Goal: Task Accomplishment & Management: Manage account settings

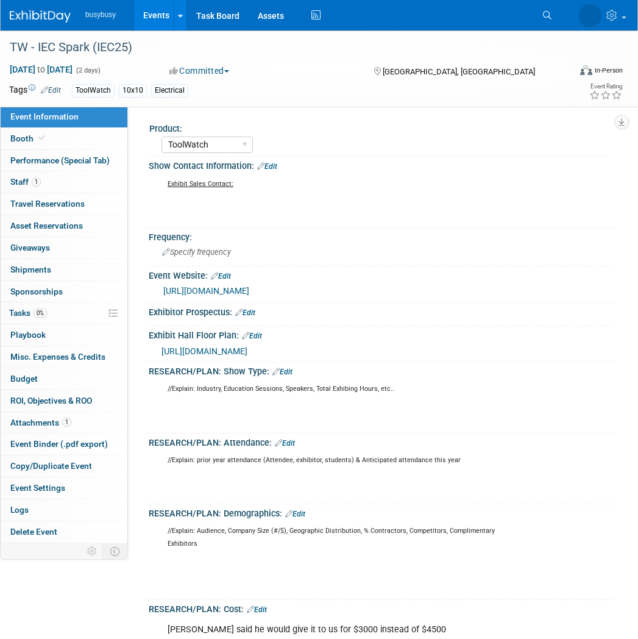
select select "ToolWatch"
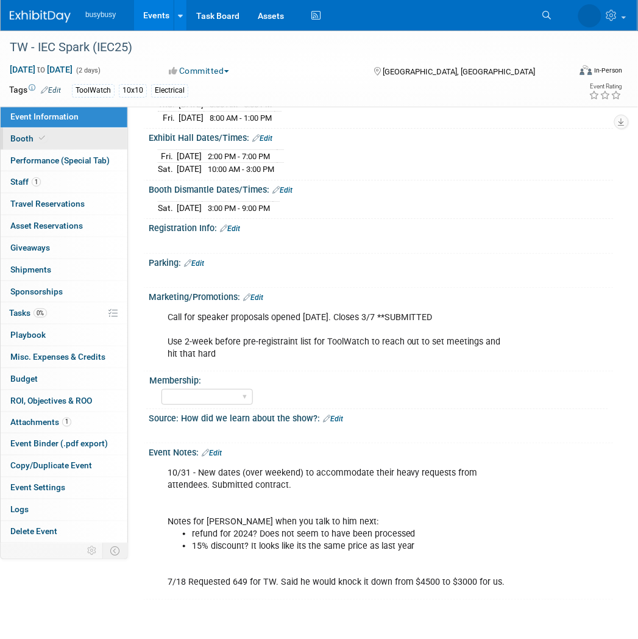
click at [94, 138] on link "Booth" at bounding box center [64, 138] width 127 height 21
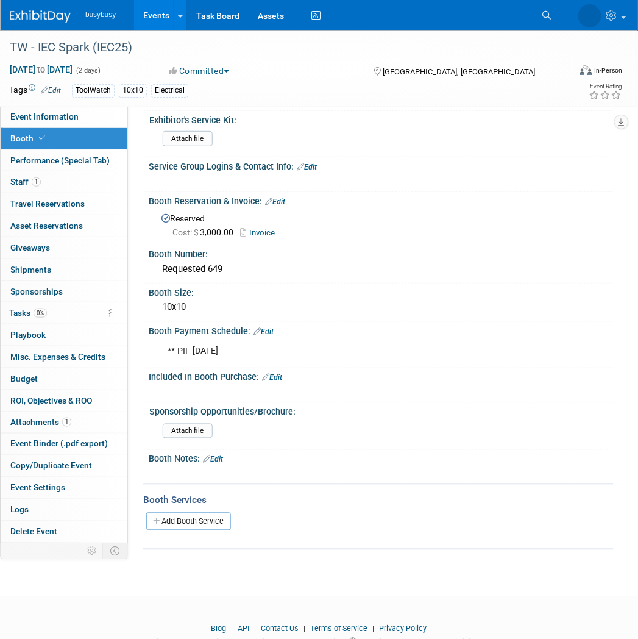
scroll to position [77, 0]
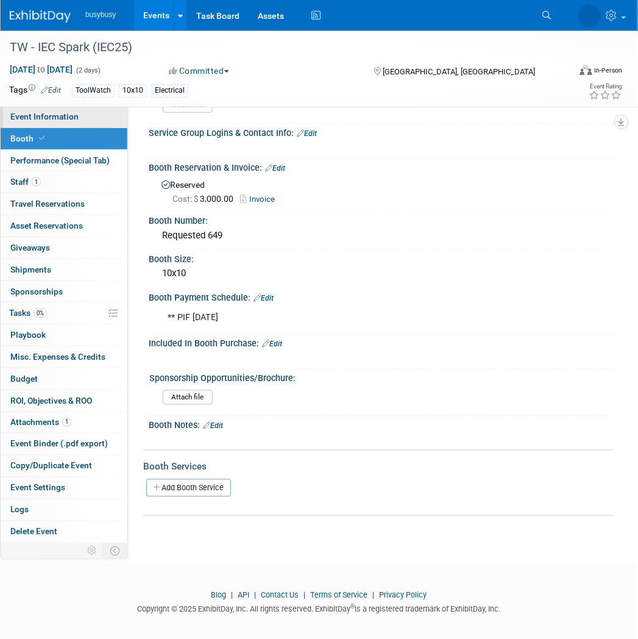
click at [79, 122] on link "Event Information" at bounding box center [64, 116] width 127 height 21
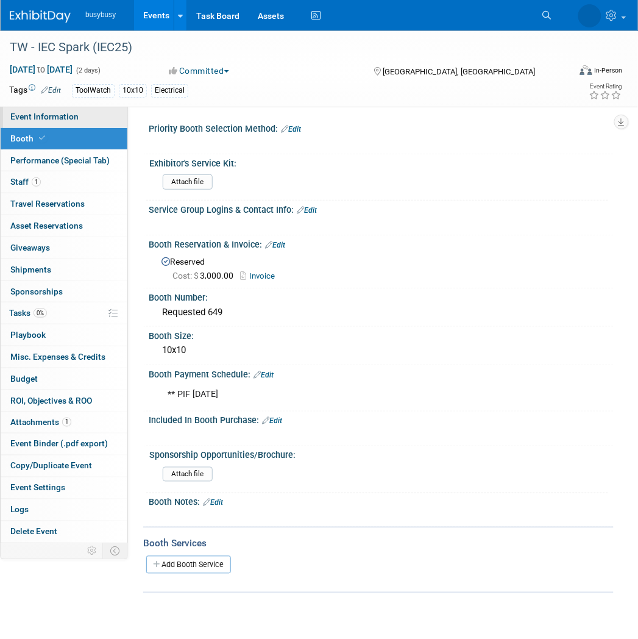
select select "ToolWatch"
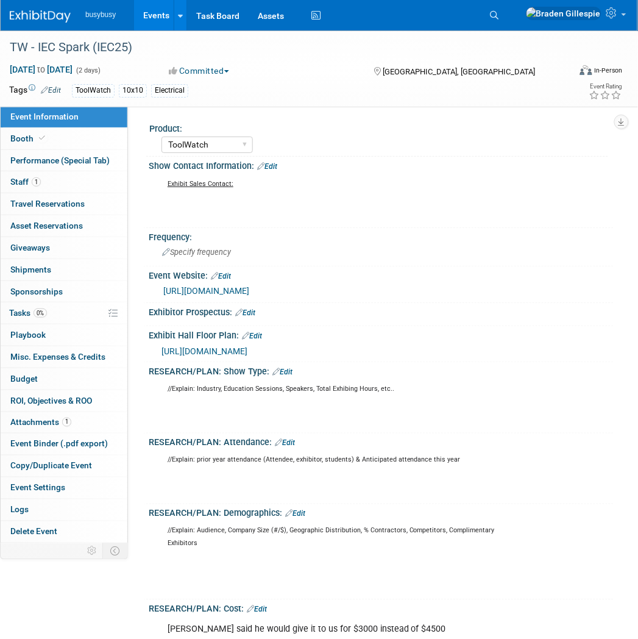
click at [248, 351] on span "[URL][DOMAIN_NAME]" at bounding box center [205, 351] width 86 height 10
click at [77, 132] on link "Booth" at bounding box center [64, 138] width 127 height 21
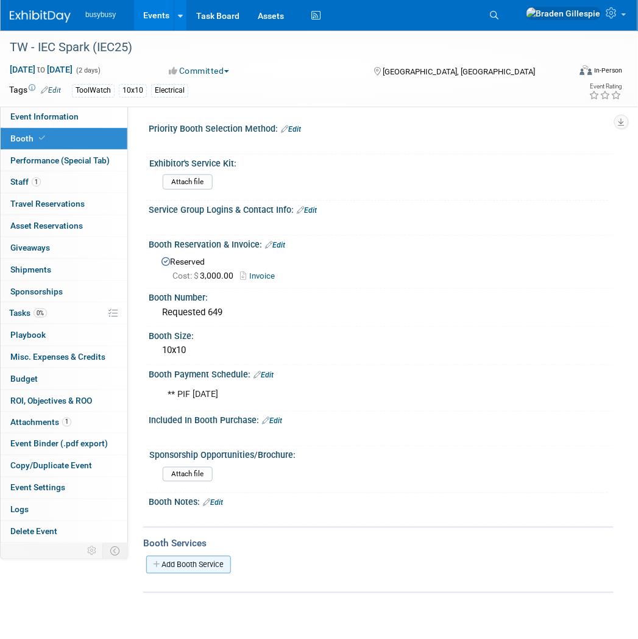
click at [191, 561] on link "Add Booth Service" at bounding box center [188, 565] width 85 height 18
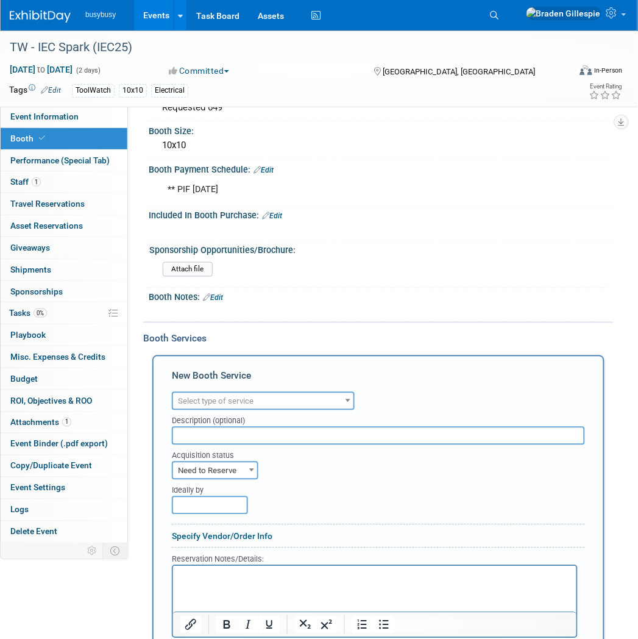
scroll to position [338, 0]
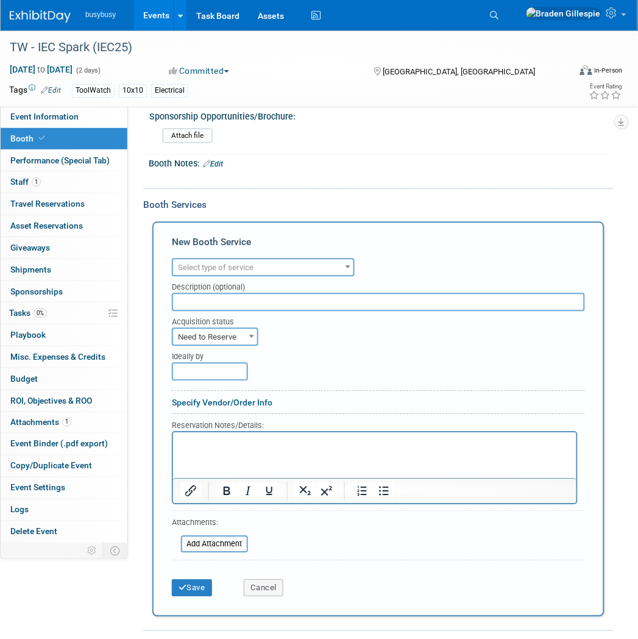
click at [256, 260] on span "Select type of service" at bounding box center [263, 268] width 180 height 17
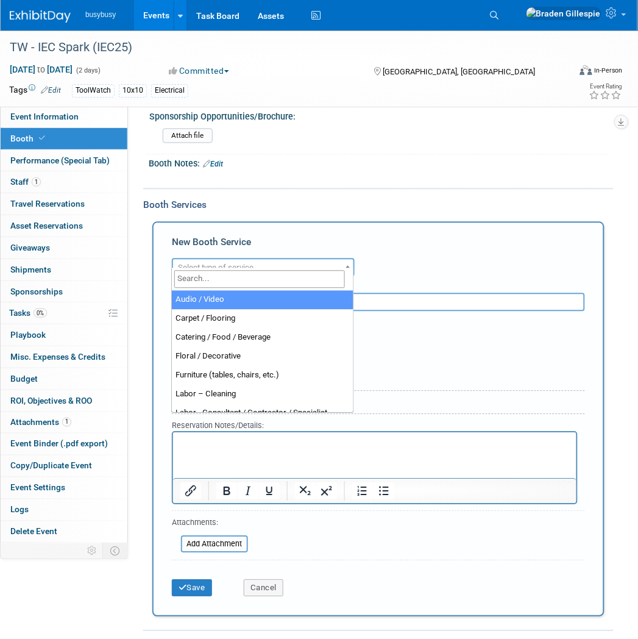
click at [246, 276] on input "search" at bounding box center [259, 280] width 171 height 18
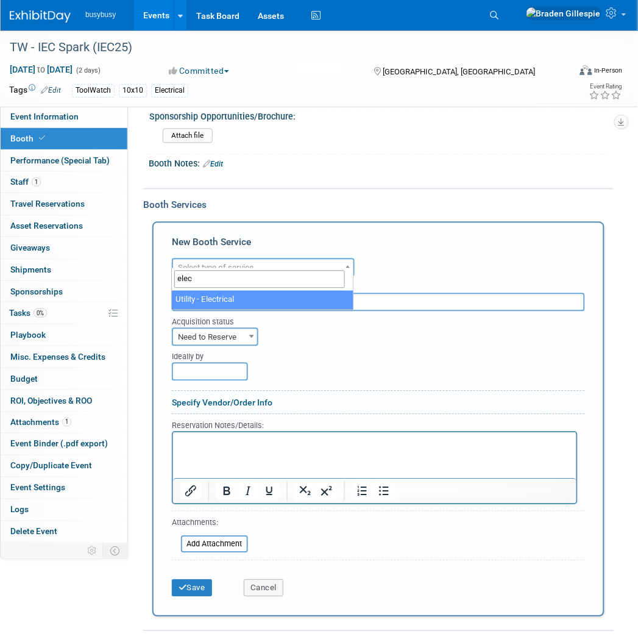
type input "elec"
select select "8"
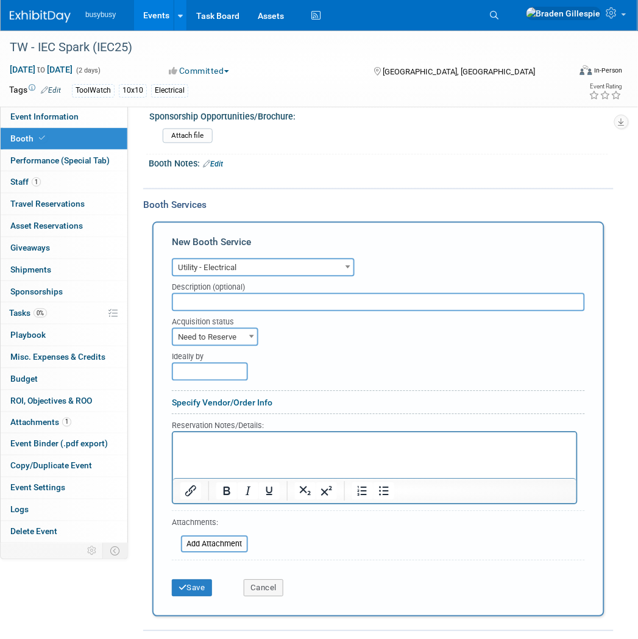
click at [241, 329] on span "Need to Reserve" at bounding box center [215, 337] width 84 height 17
select select "2"
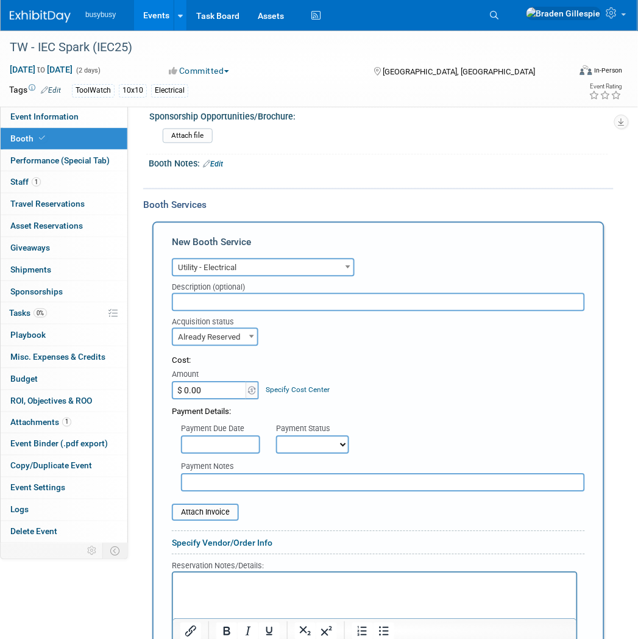
click at [221, 386] on input "$ 0.00" at bounding box center [210, 391] width 76 height 18
type input "$ 193.11"
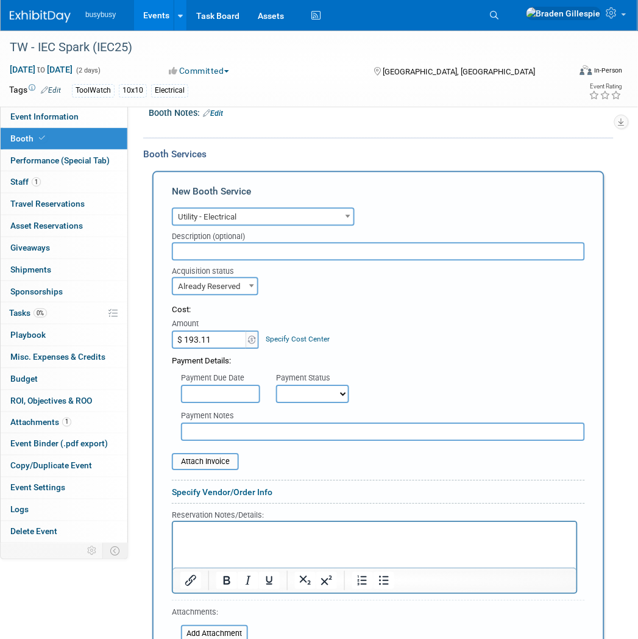
scroll to position [474, 0]
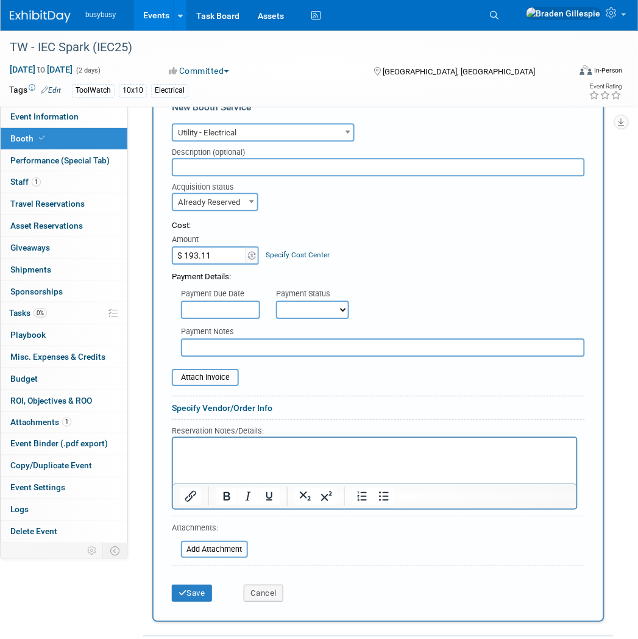
click at [260, 451] on p "Rich Text Area. Press ALT-0 for help." at bounding box center [375, 448] width 390 height 12
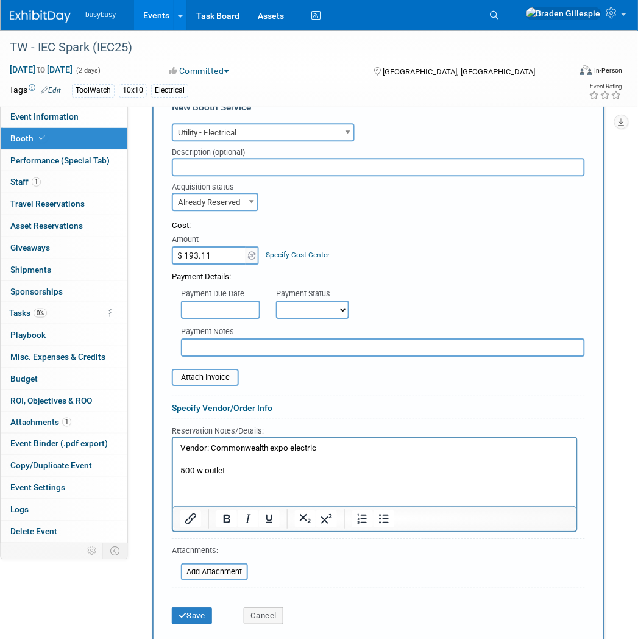
click at [180, 466] on p "500 w outlet" at bounding box center [375, 471] width 390 height 12
click at [326, 473] on p "Qty: 1 of 500 w outlet" at bounding box center [375, 471] width 390 height 12
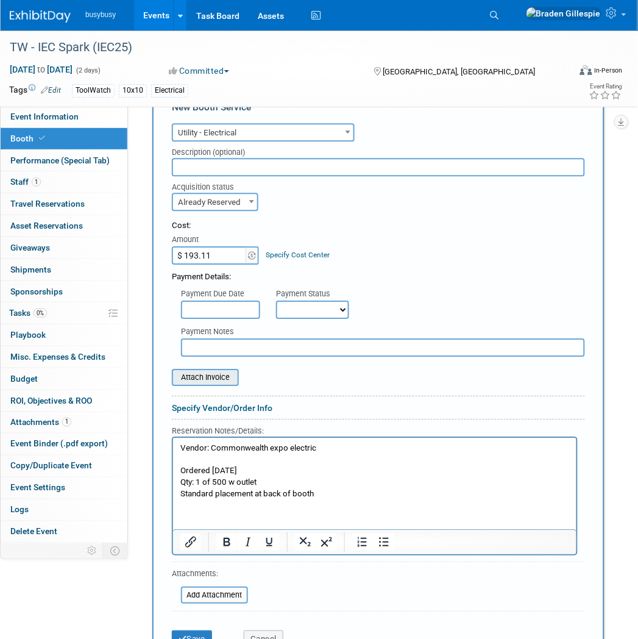
click at [211, 370] on input "file" at bounding box center [165, 377] width 145 height 15
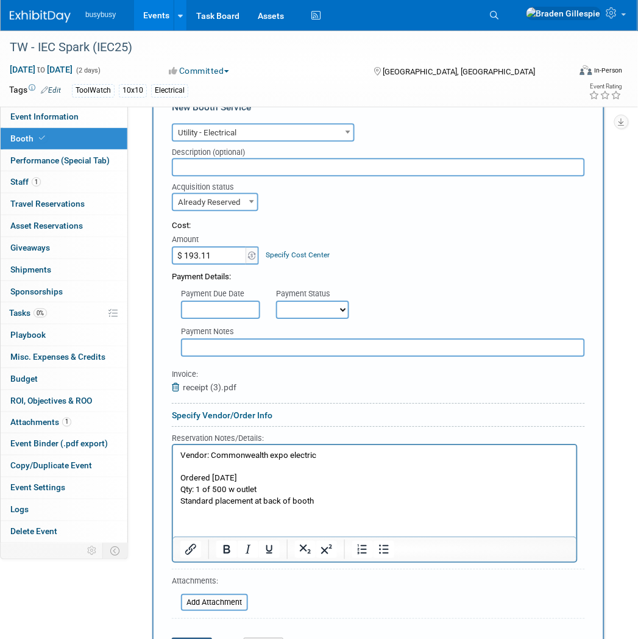
click at [192, 638] on button "Save" at bounding box center [192, 646] width 40 height 17
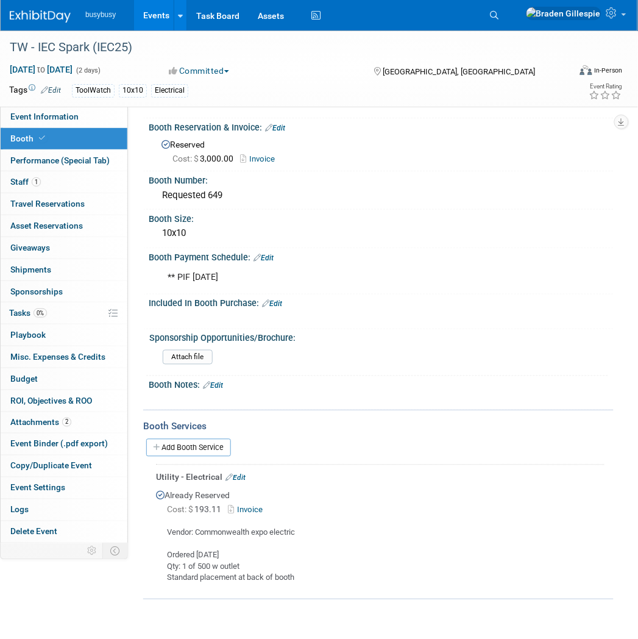
scroll to position [0, 0]
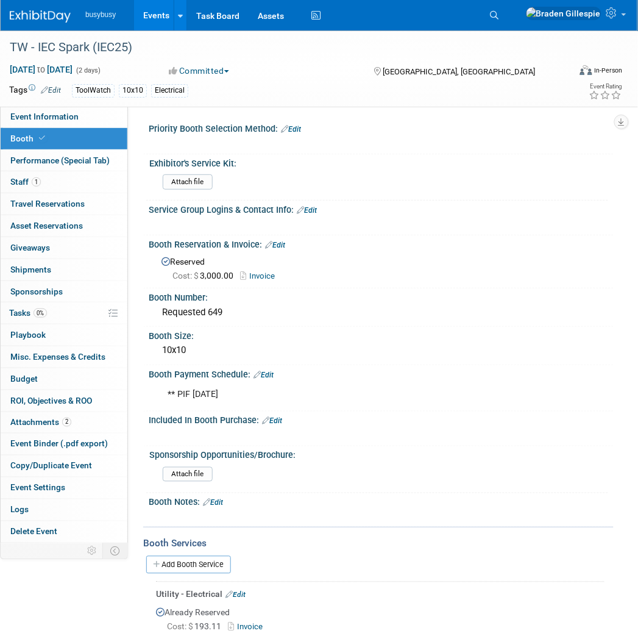
click at [212, 565] on div "Add Booth Service" at bounding box center [378, 565] width 471 height 18
click at [212, 559] on link "Add Booth Service" at bounding box center [188, 565] width 85 height 18
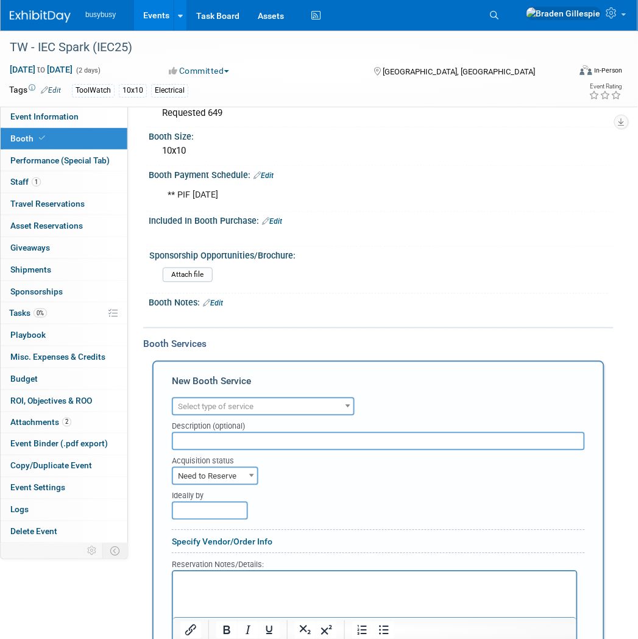
scroll to position [203, 0]
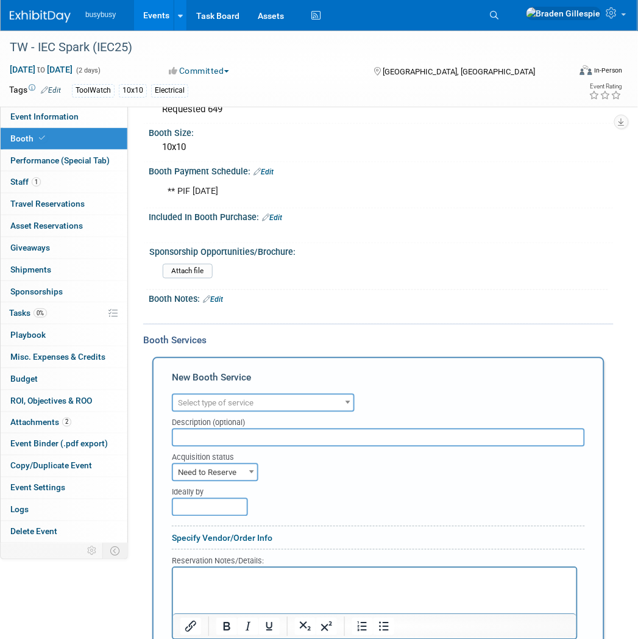
click at [259, 396] on span "Select type of service" at bounding box center [263, 403] width 180 height 17
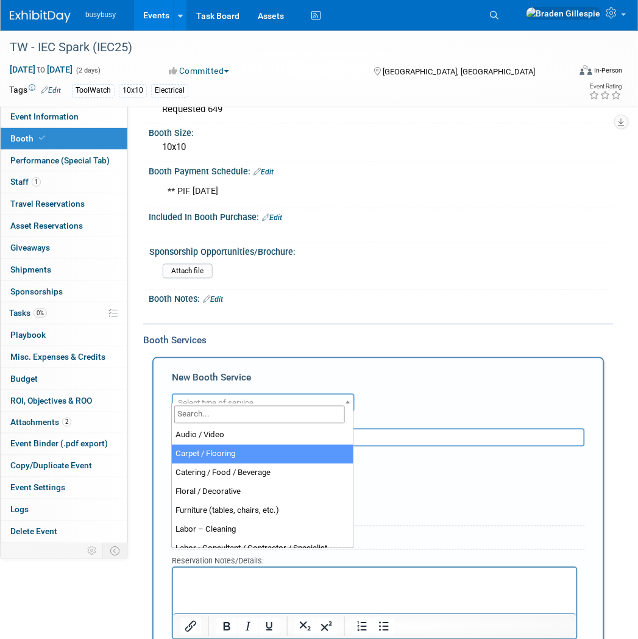
select select "4"
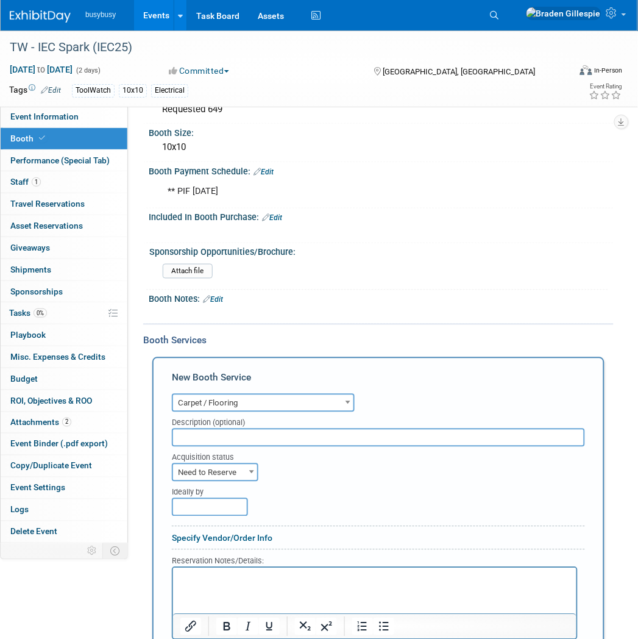
click at [237, 570] on html at bounding box center [375, 576] width 404 height 16
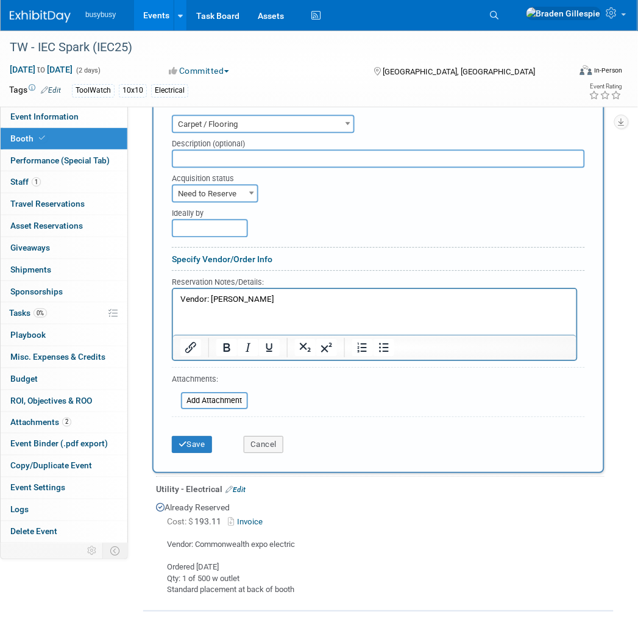
scroll to position [416, 0]
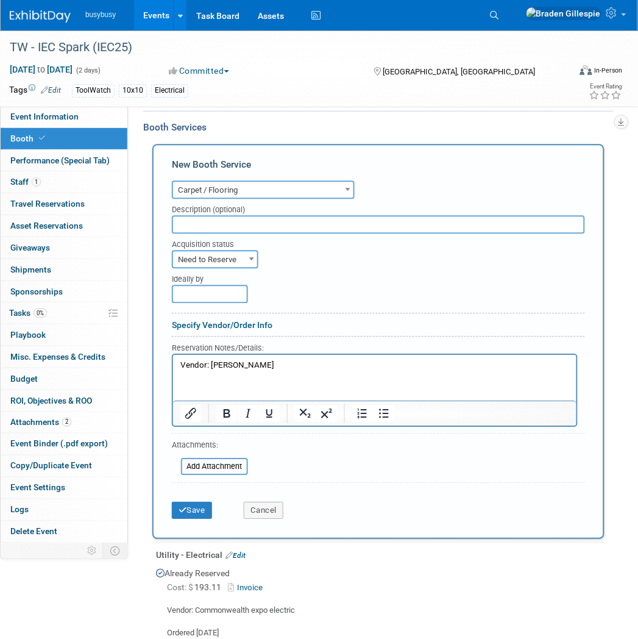
click at [267, 361] on p "Vendor: Freeman" at bounding box center [375, 365] width 390 height 12
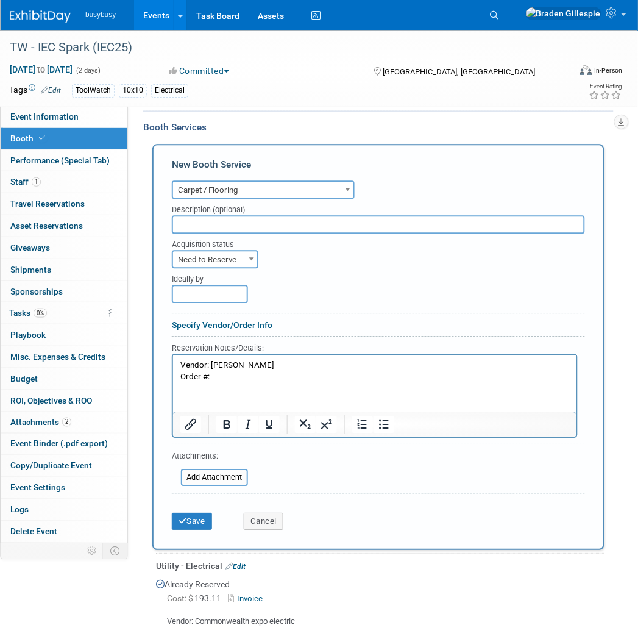
click at [237, 373] on p "Order #:" at bounding box center [375, 377] width 390 height 12
click at [271, 376] on p "Order #: o71275195" at bounding box center [375, 377] width 390 height 12
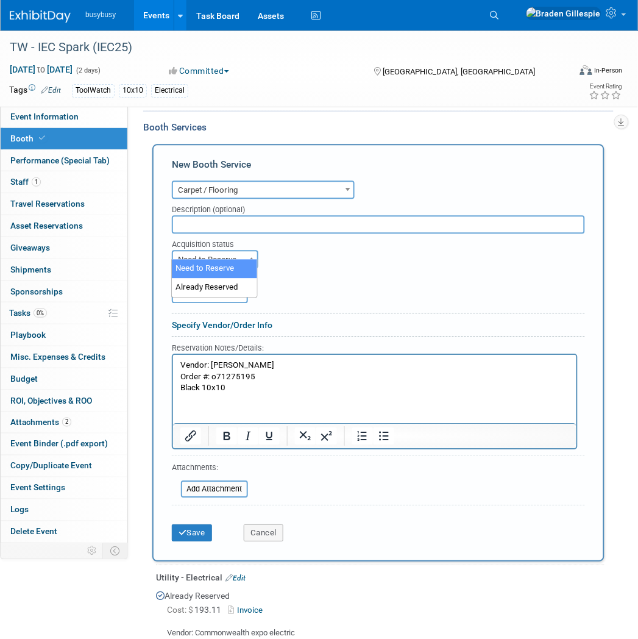
click at [231, 255] on span "Need to Reserve" at bounding box center [215, 259] width 84 height 17
select select "2"
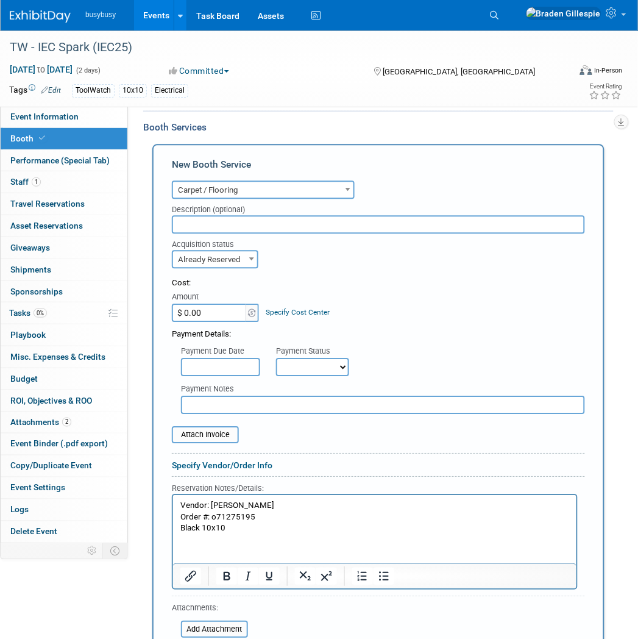
click at [207, 304] on input "$ 0.00" at bounding box center [210, 313] width 76 height 18
type input "$ 455.17"
click at [206, 427] on input "file" at bounding box center [165, 434] width 145 height 15
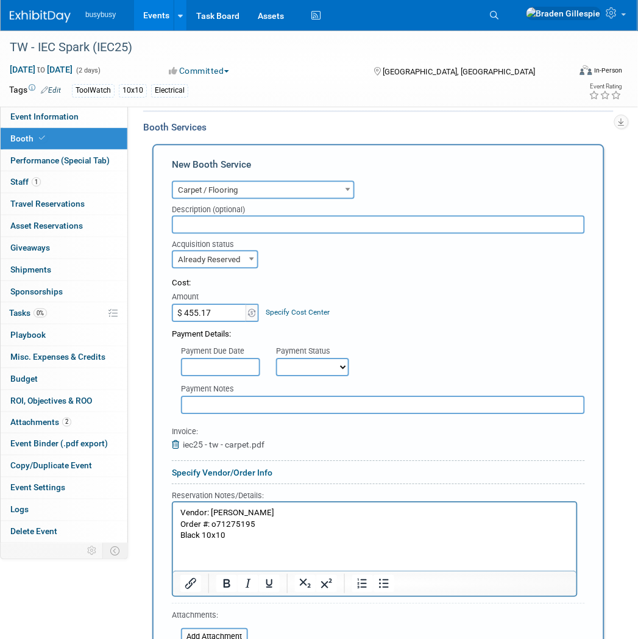
click at [248, 537] on p "Black 10x10" at bounding box center [375, 535] width 390 height 12
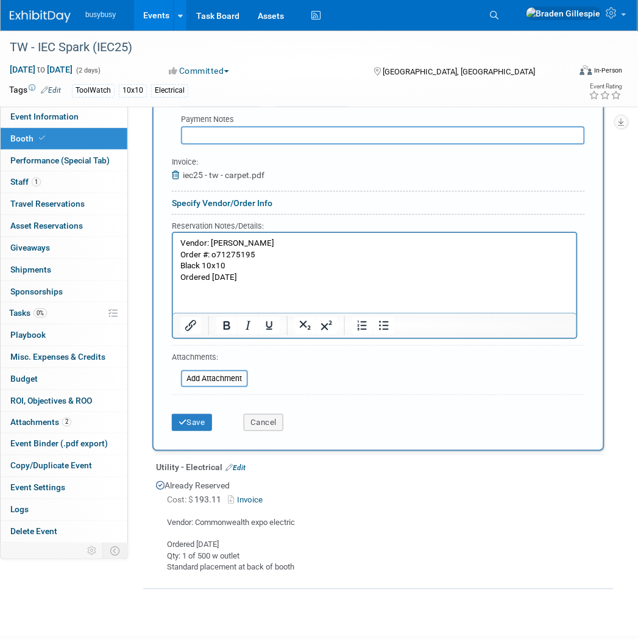
scroll to position [687, 0]
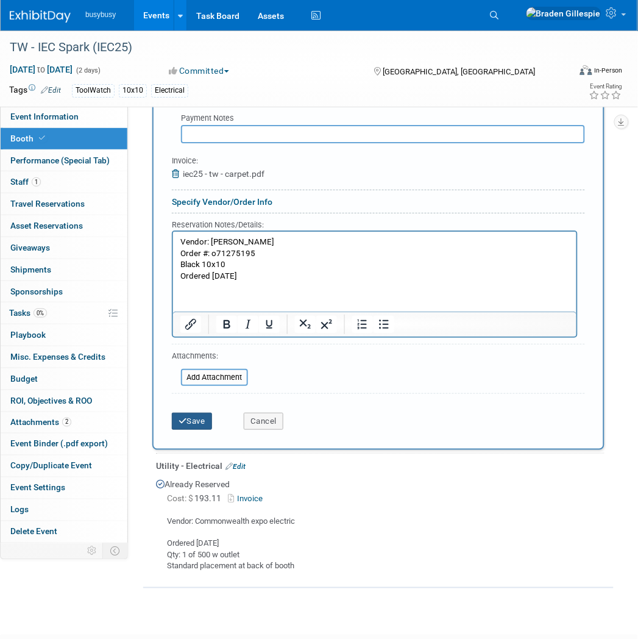
click at [202, 413] on button "Save" at bounding box center [192, 421] width 40 height 17
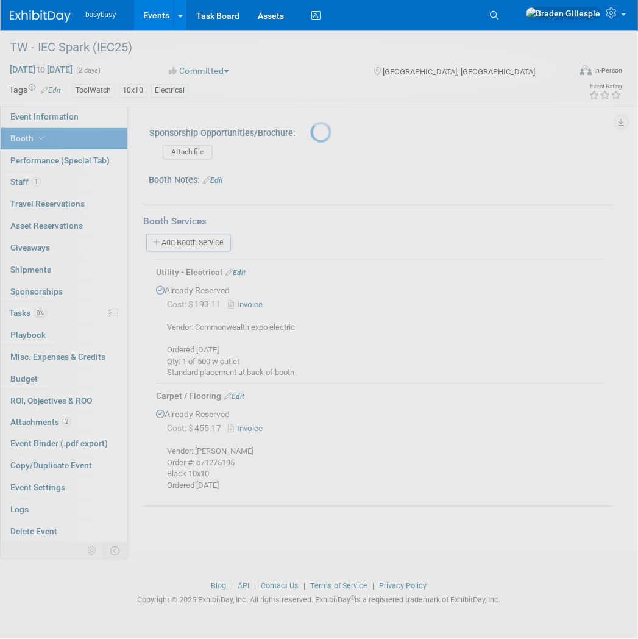
scroll to position [312, 0]
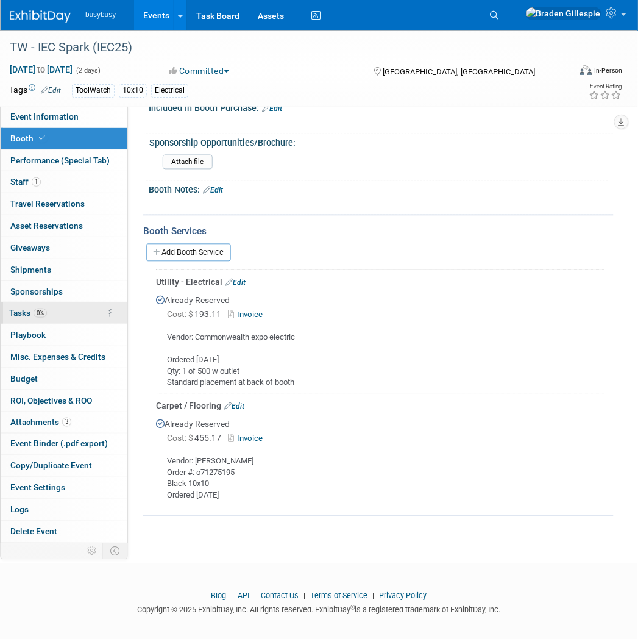
click at [65, 316] on link "0% Tasks 0%" at bounding box center [64, 312] width 127 height 21
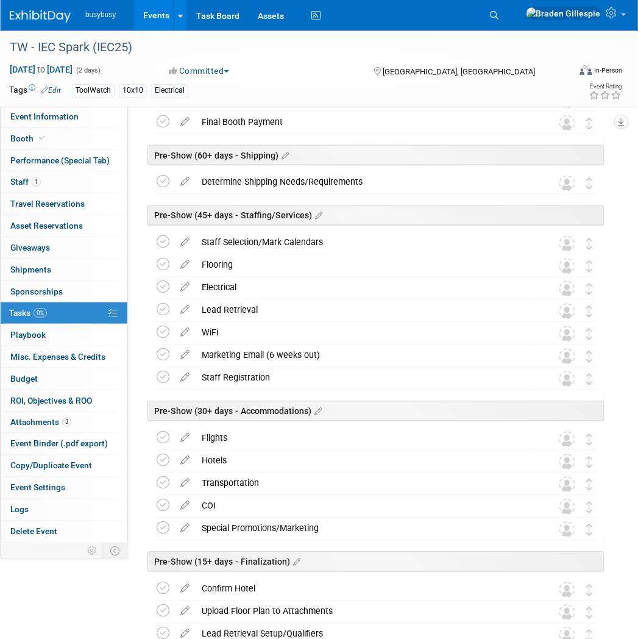
scroll to position [271, 0]
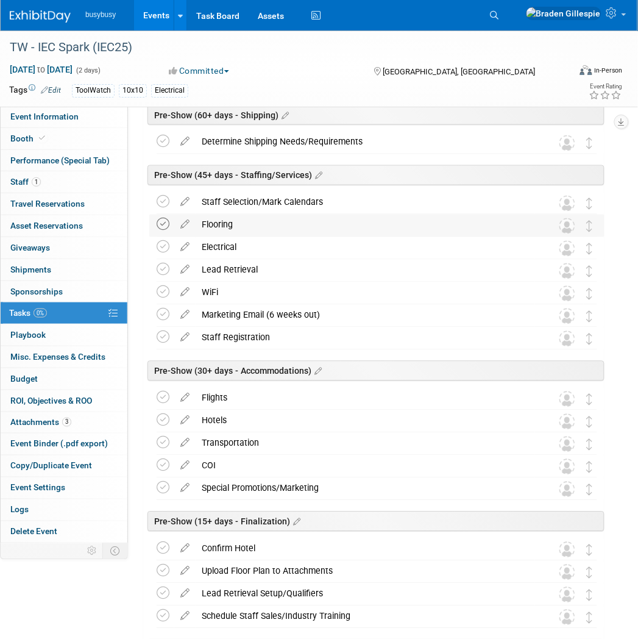
click at [160, 226] on icon at bounding box center [163, 224] width 13 height 13
click at [160, 250] on icon at bounding box center [163, 247] width 13 height 13
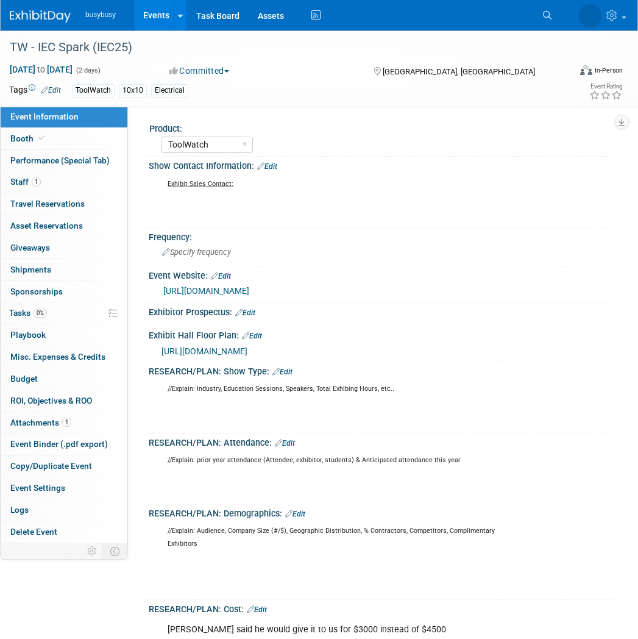
select select "ToolWatch"
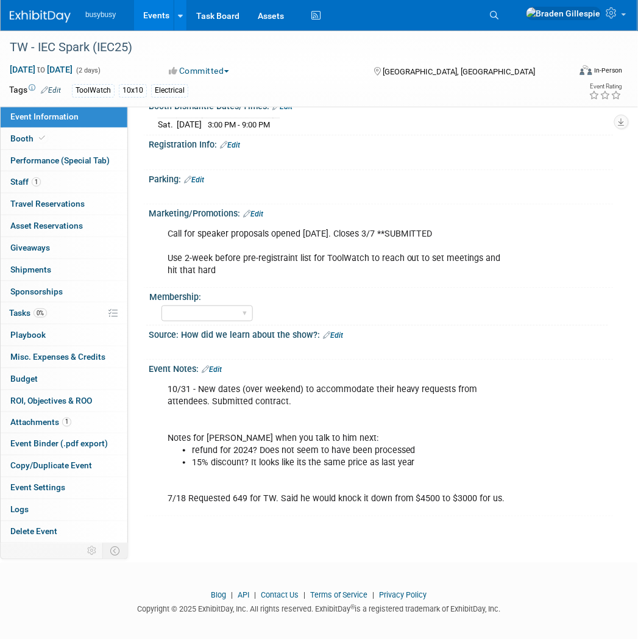
scroll to position [423, 0]
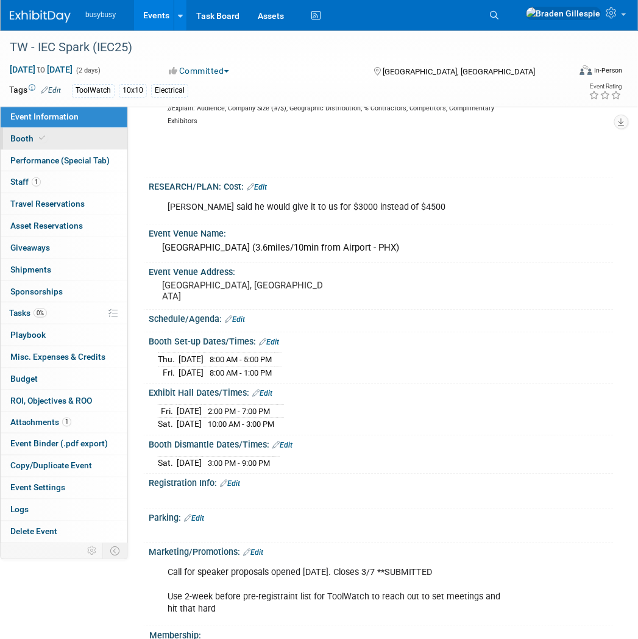
click at [71, 133] on link "Booth" at bounding box center [64, 138] width 127 height 21
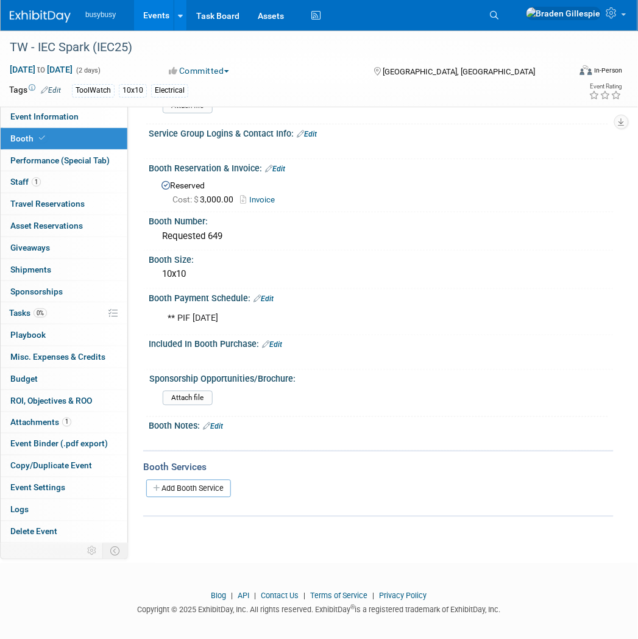
scroll to position [77, 0]
click at [29, 17] on img at bounding box center [40, 16] width 61 height 12
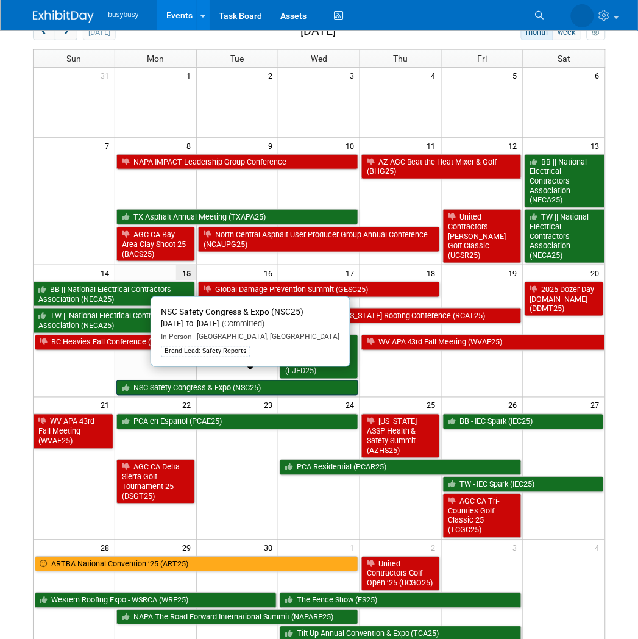
click at [220, 382] on link "NSC Safety Congress & Expo (NSC25)" at bounding box center [237, 389] width 242 height 16
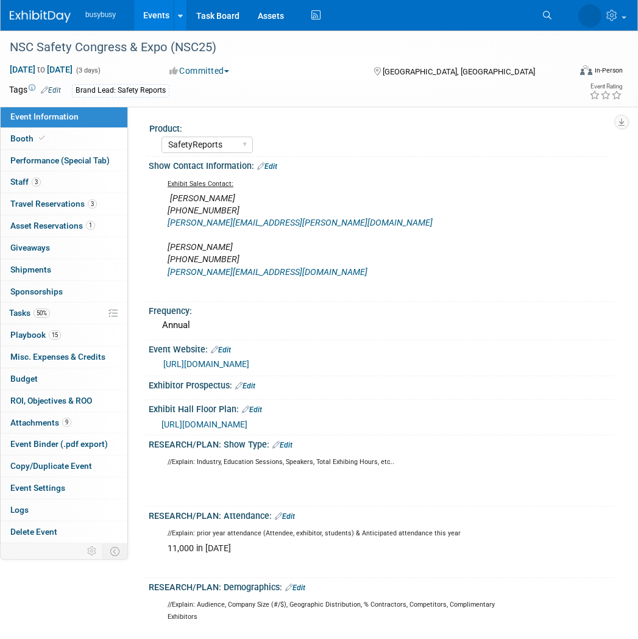
select select "SafetyReports"
click at [68, 149] on link "Booth" at bounding box center [64, 138] width 127 height 21
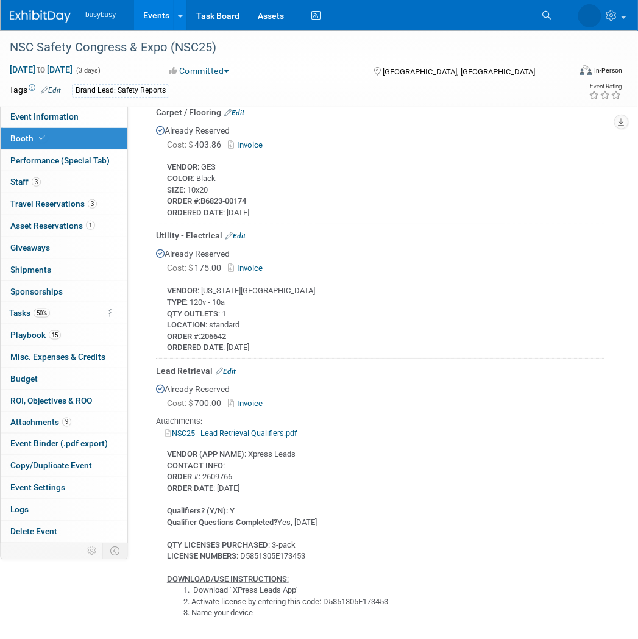
scroll to position [735, 0]
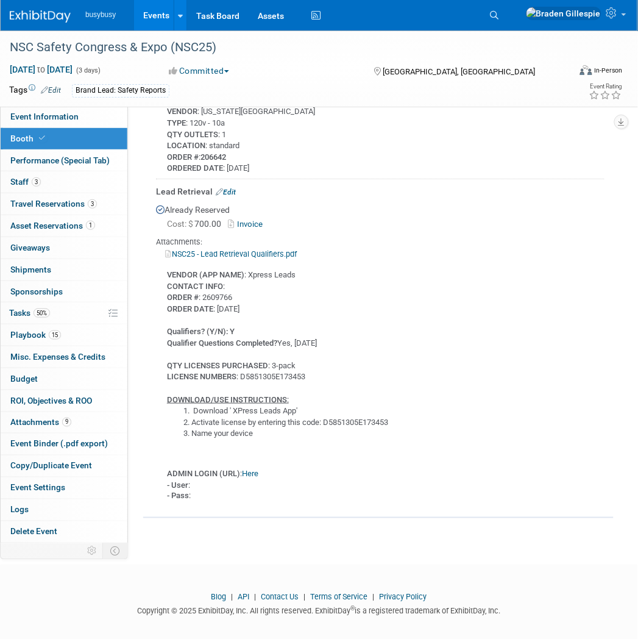
click at [258, 469] on link "Here" at bounding box center [250, 473] width 16 height 9
